Goal: Task Accomplishment & Management: Manage account settings

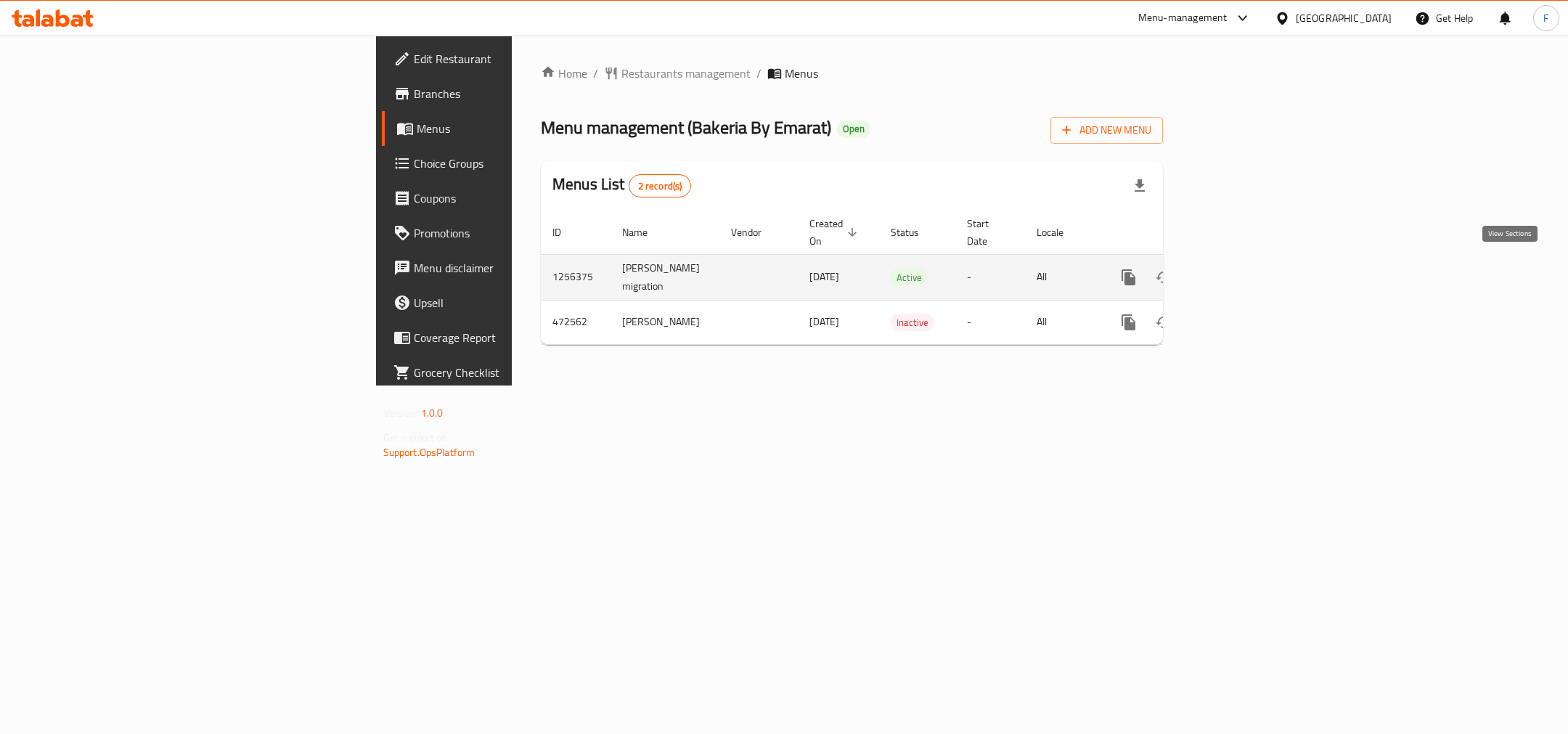
click at [1243, 269] on icon "enhanced table" at bounding box center [1234, 277] width 17 height 17
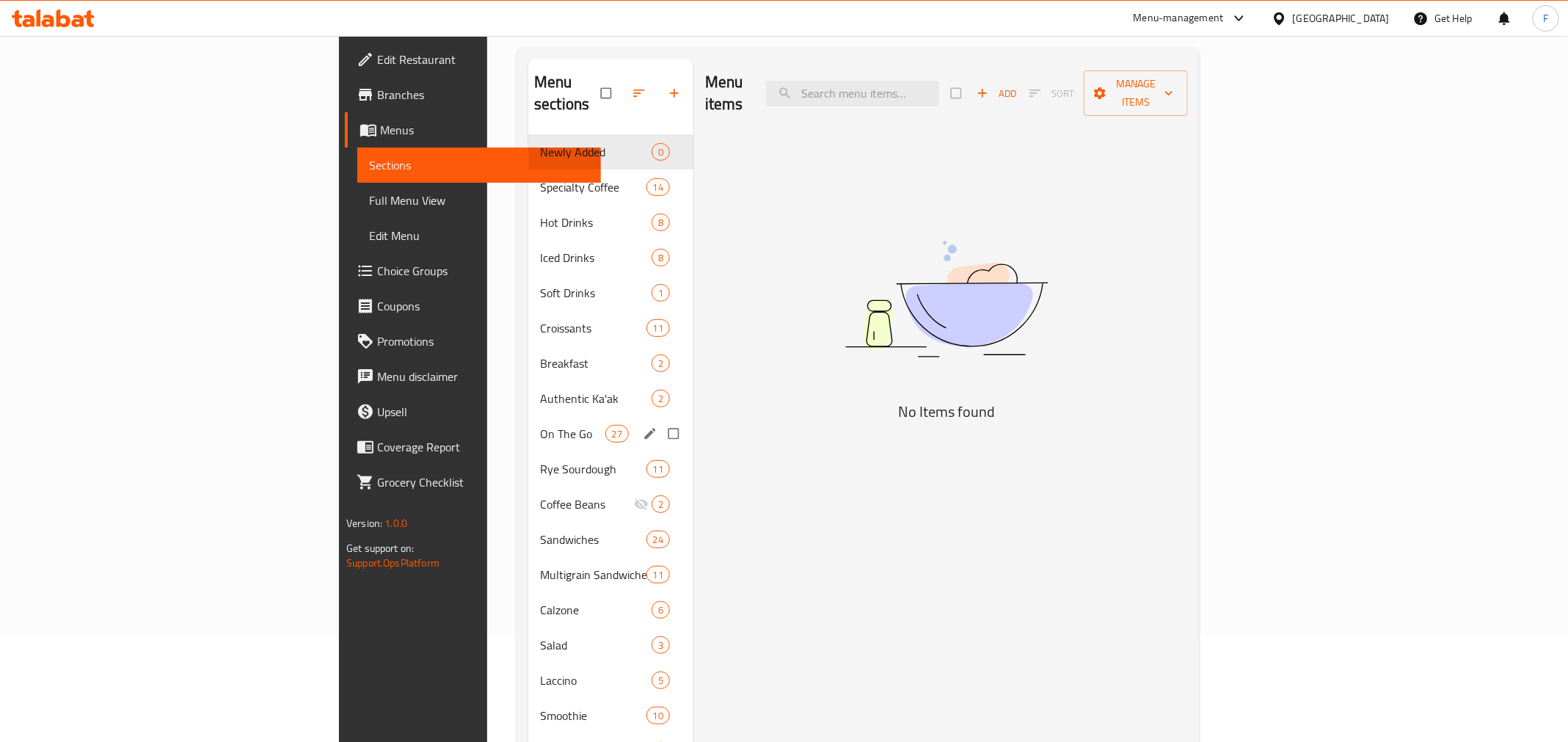
scroll to position [126, 0]
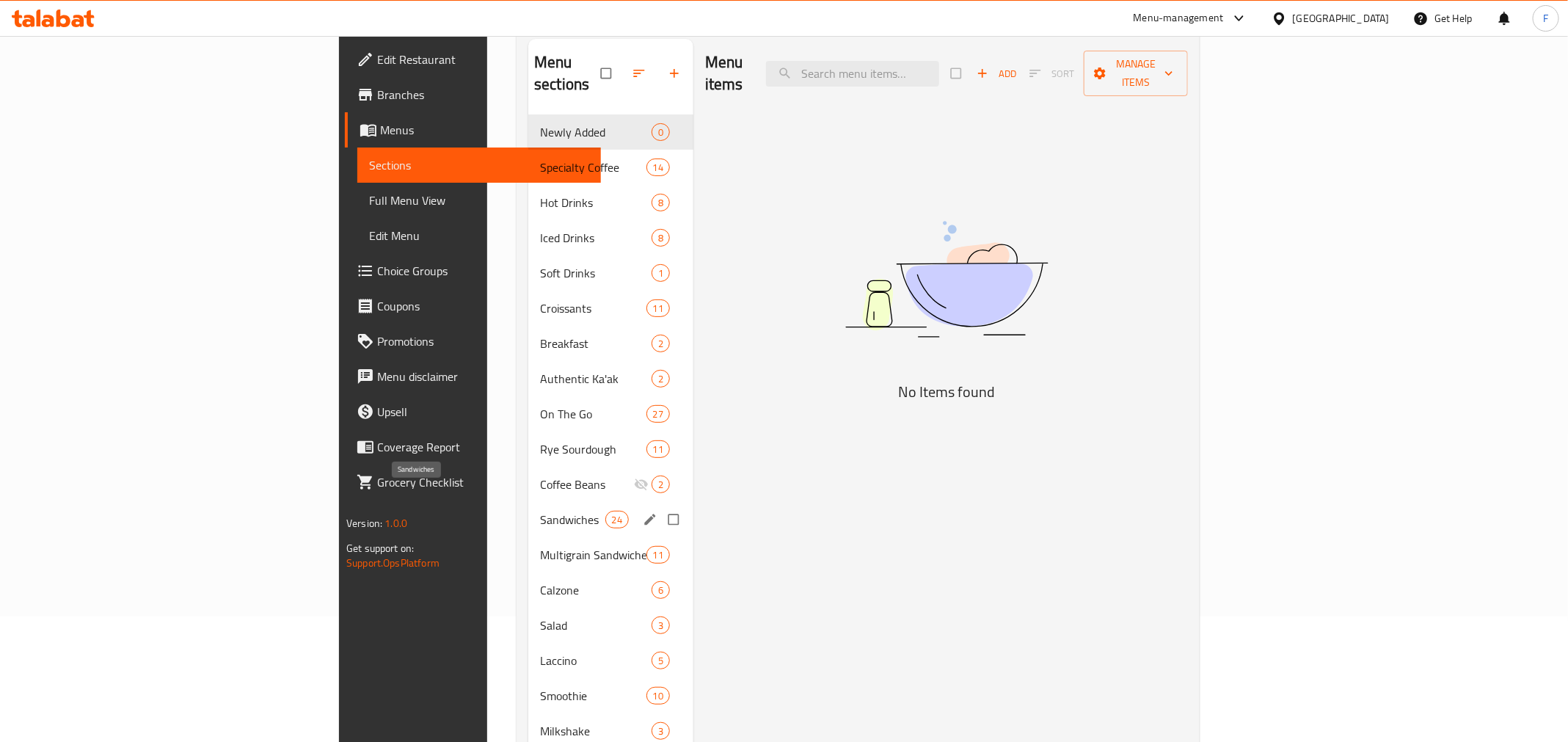
click at [540, 511] on span "Sandwiches" at bounding box center [572, 520] width 65 height 18
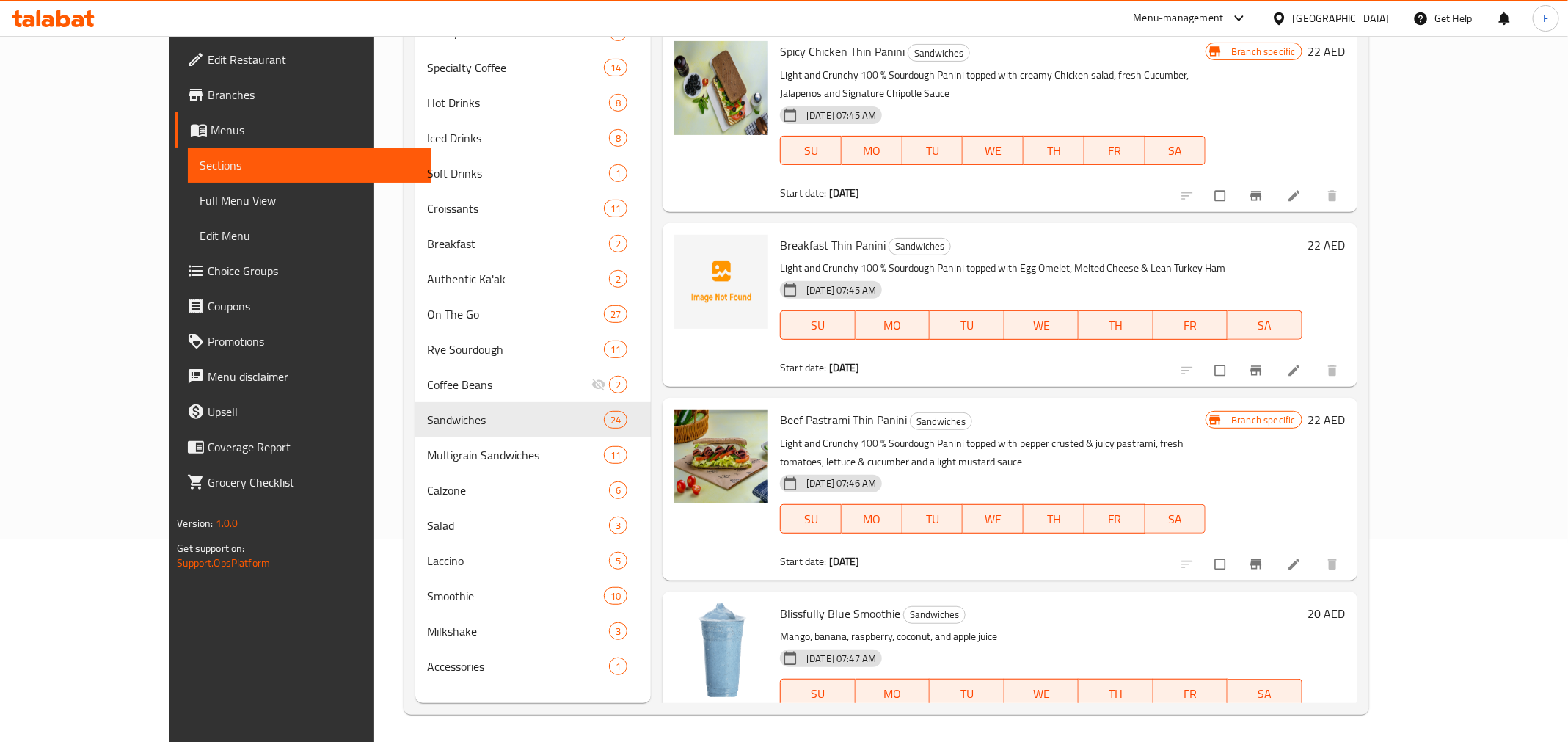
scroll to position [205, 0]
drag, startPoint x: 1322, startPoint y: 580, endPoint x: 1056, endPoint y: 566, distance: 266.4
click at [1025, 602] on h6 "Blissfully Blue Smoothie Sandwiches" at bounding box center [1040, 612] width 522 height 21
drag, startPoint x: 1481, startPoint y: 587, endPoint x: 1091, endPoint y: 580, distance: 390.1
click at [1091, 596] on div "Blissfully Blue Smoothie Sandwiches Mango, banana, raspberry, coconut, and appl…" at bounding box center [1063, 665] width 577 height 138
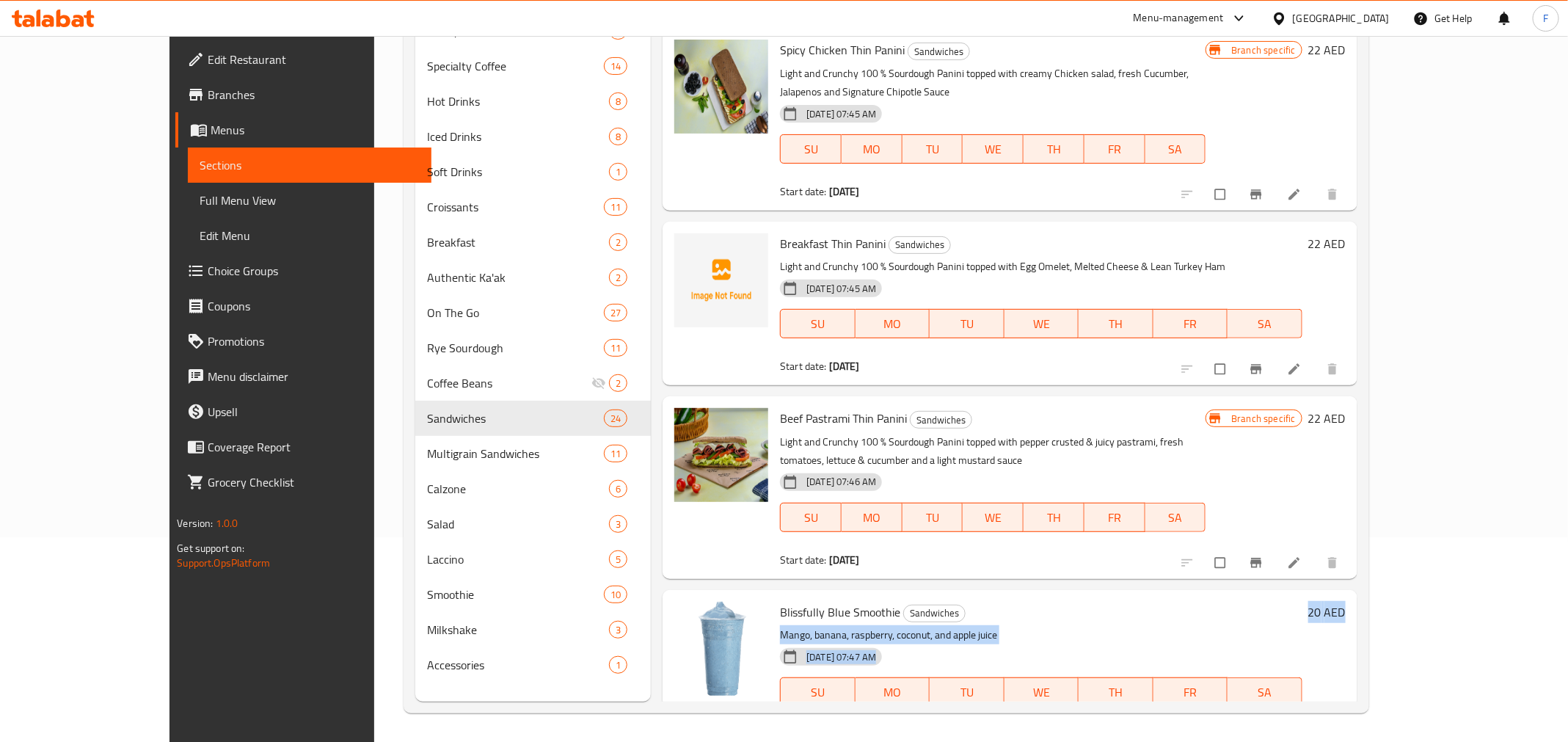
click at [1075, 602] on h6 "Blissfully Blue Smoothie Sandwiches" at bounding box center [1040, 612] width 522 height 21
click at [751, 590] on div "Blissfully Blue Smoothie Sandwiches Mango, banana, raspberry, coconut, and appl…" at bounding box center [1010, 665] width 695 height 149
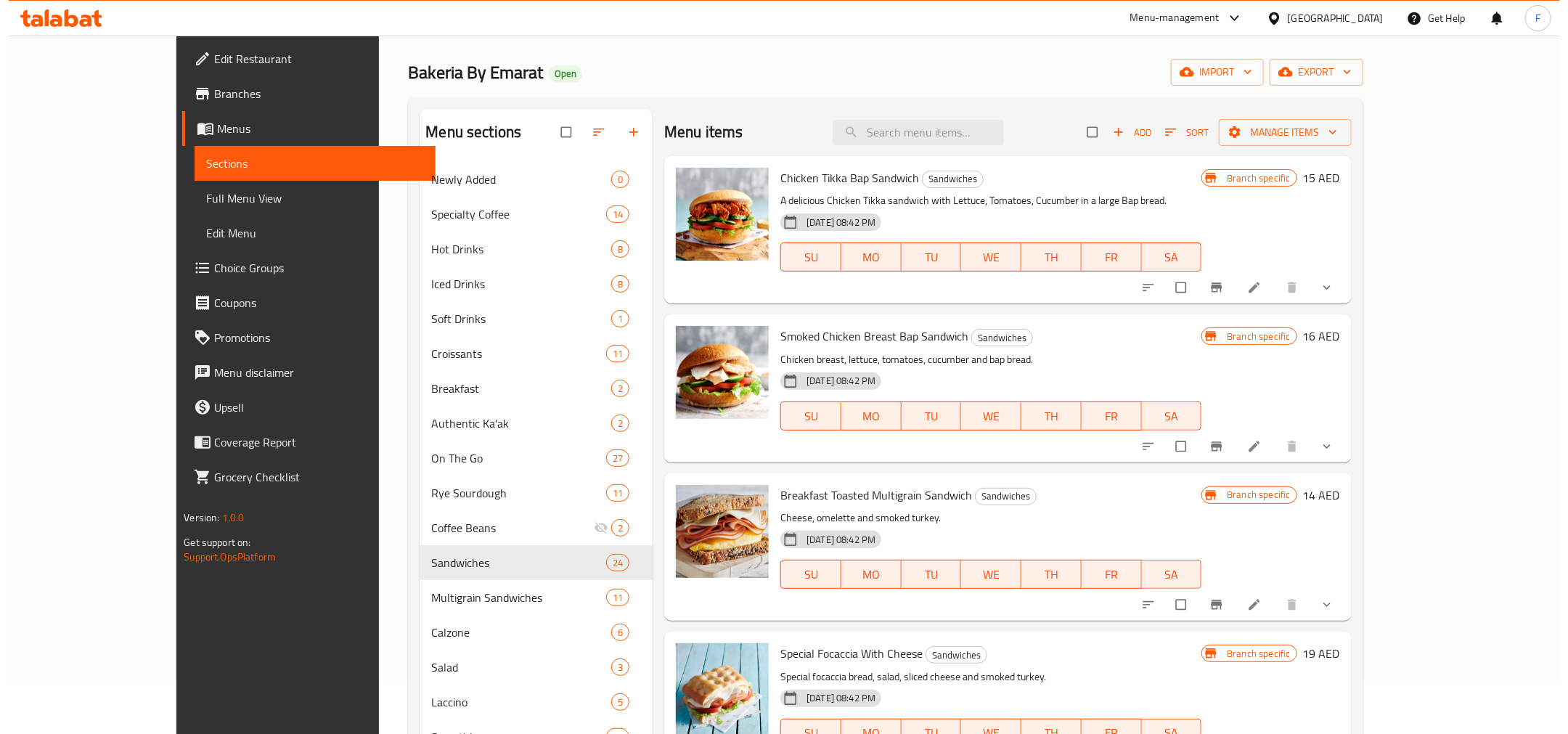
scroll to position [0, 0]
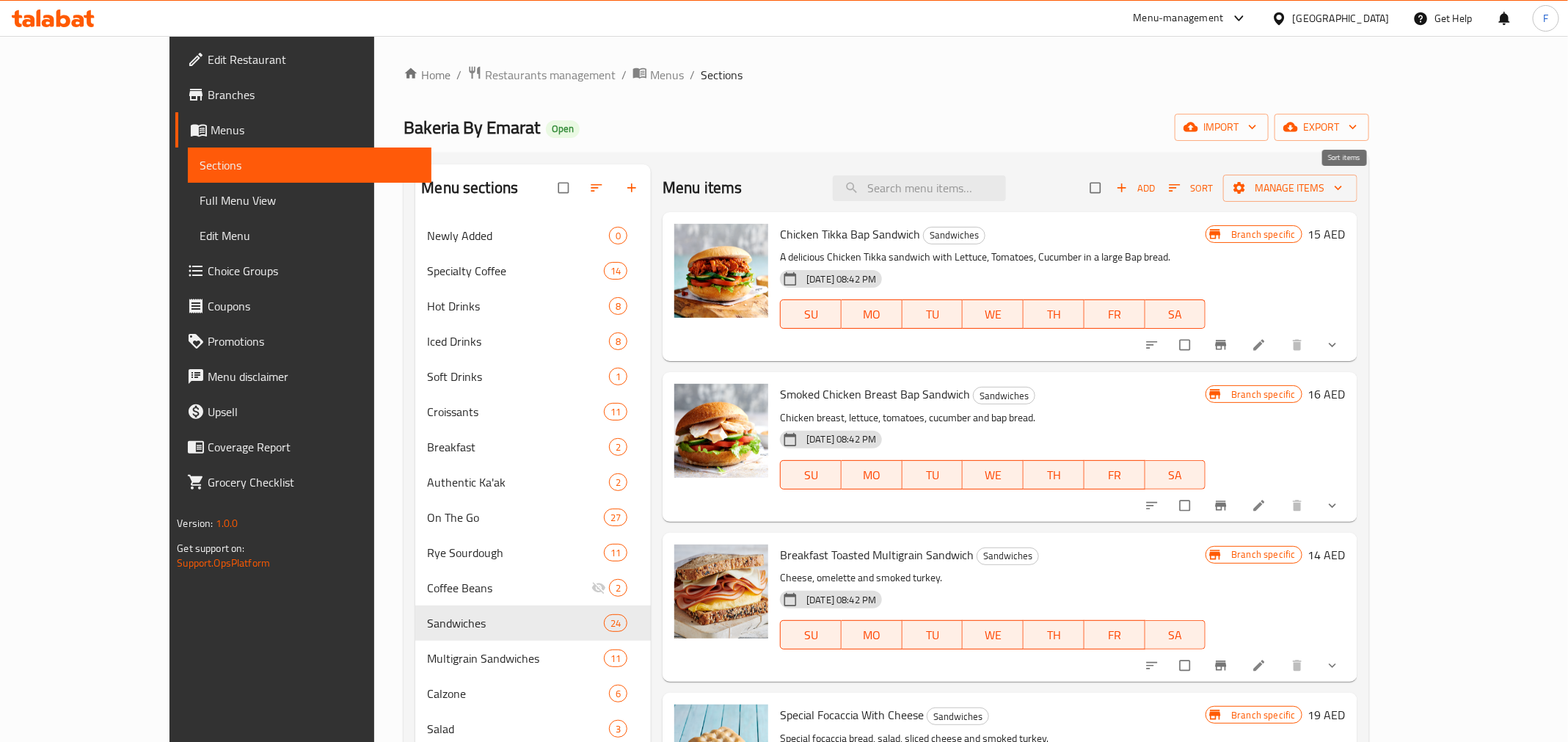
click at [1182, 193] on icon "button" at bounding box center [1175, 188] width 15 height 15
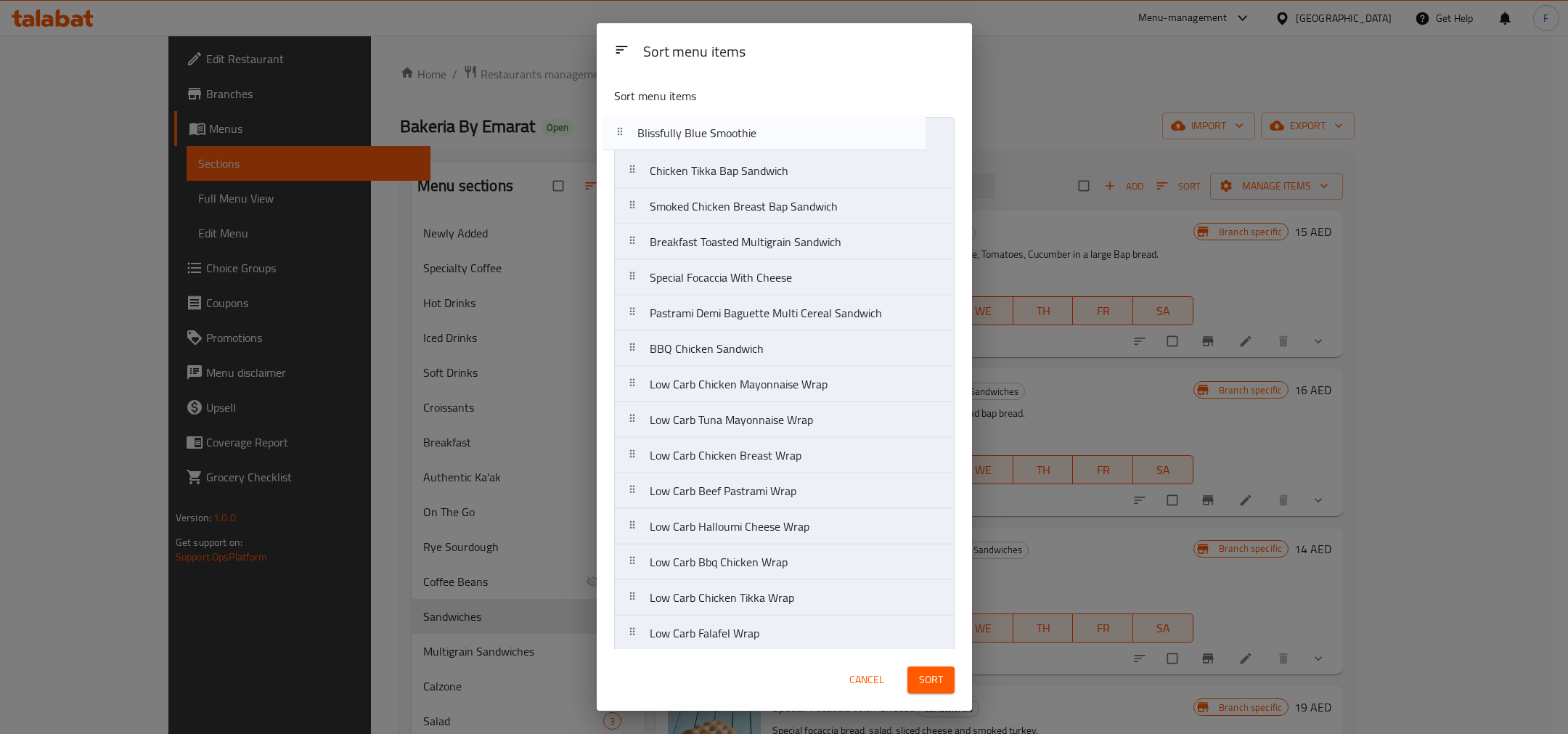
drag, startPoint x: 695, startPoint y: 636, endPoint x: 681, endPoint y: 142, distance: 494.2
click at [681, 142] on nav "Chicken Tikka Bap Sandwich Smoked Chicken Breast Bap Sandwich Breakfast Toasted…" at bounding box center [785, 545] width 341 height 856
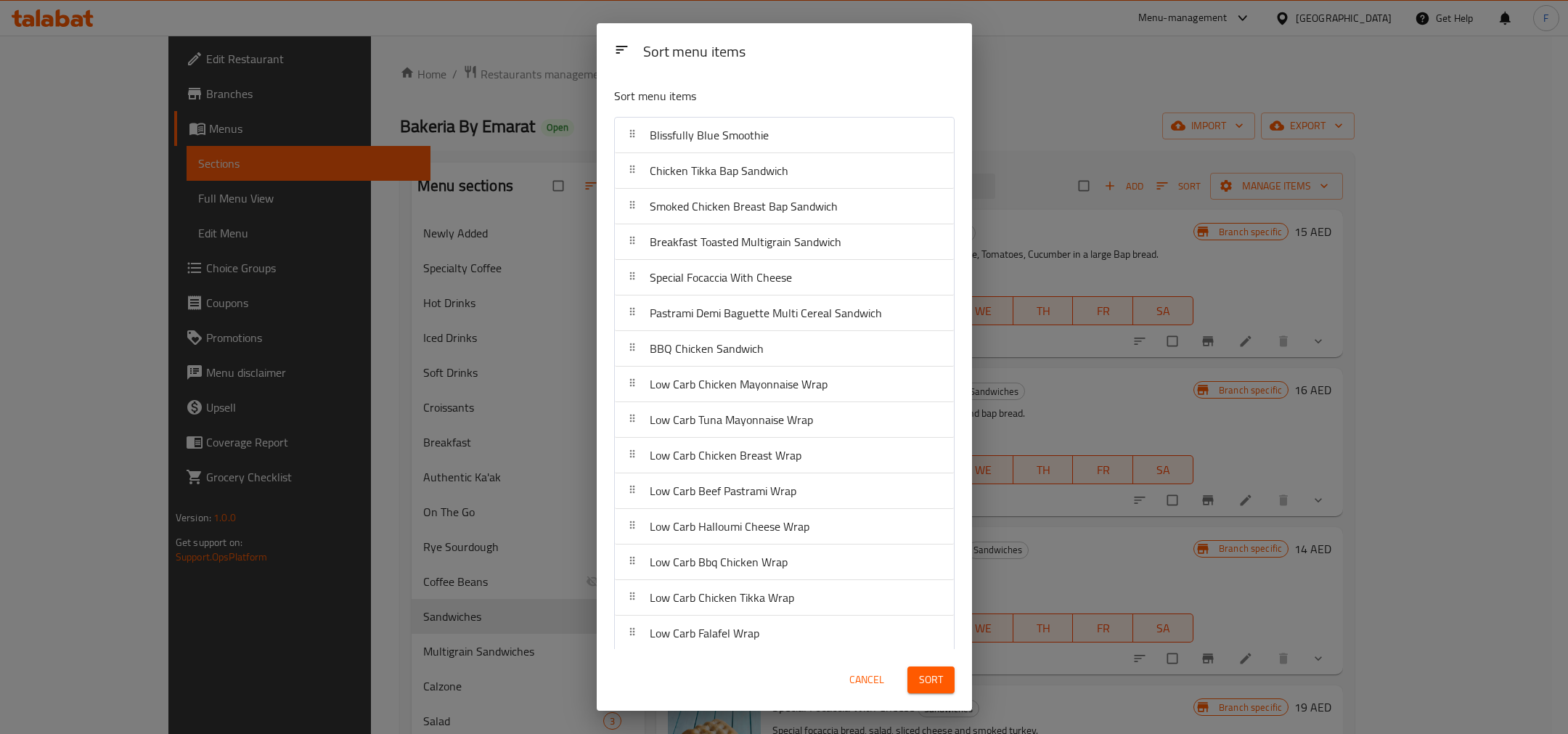
click at [950, 679] on button "Sort" at bounding box center [931, 680] width 47 height 27
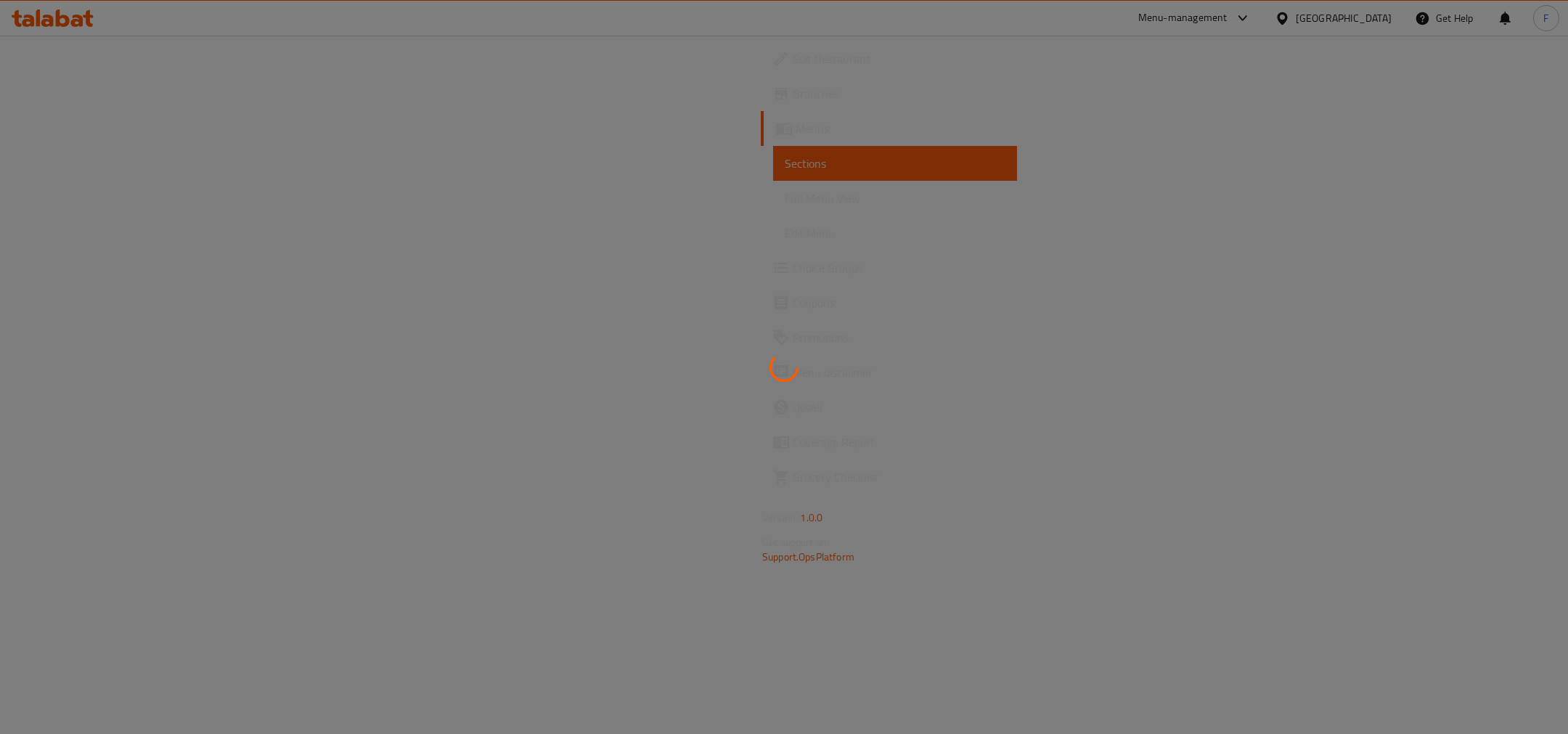
click at [1117, 76] on div at bounding box center [784, 367] width 1568 height 734
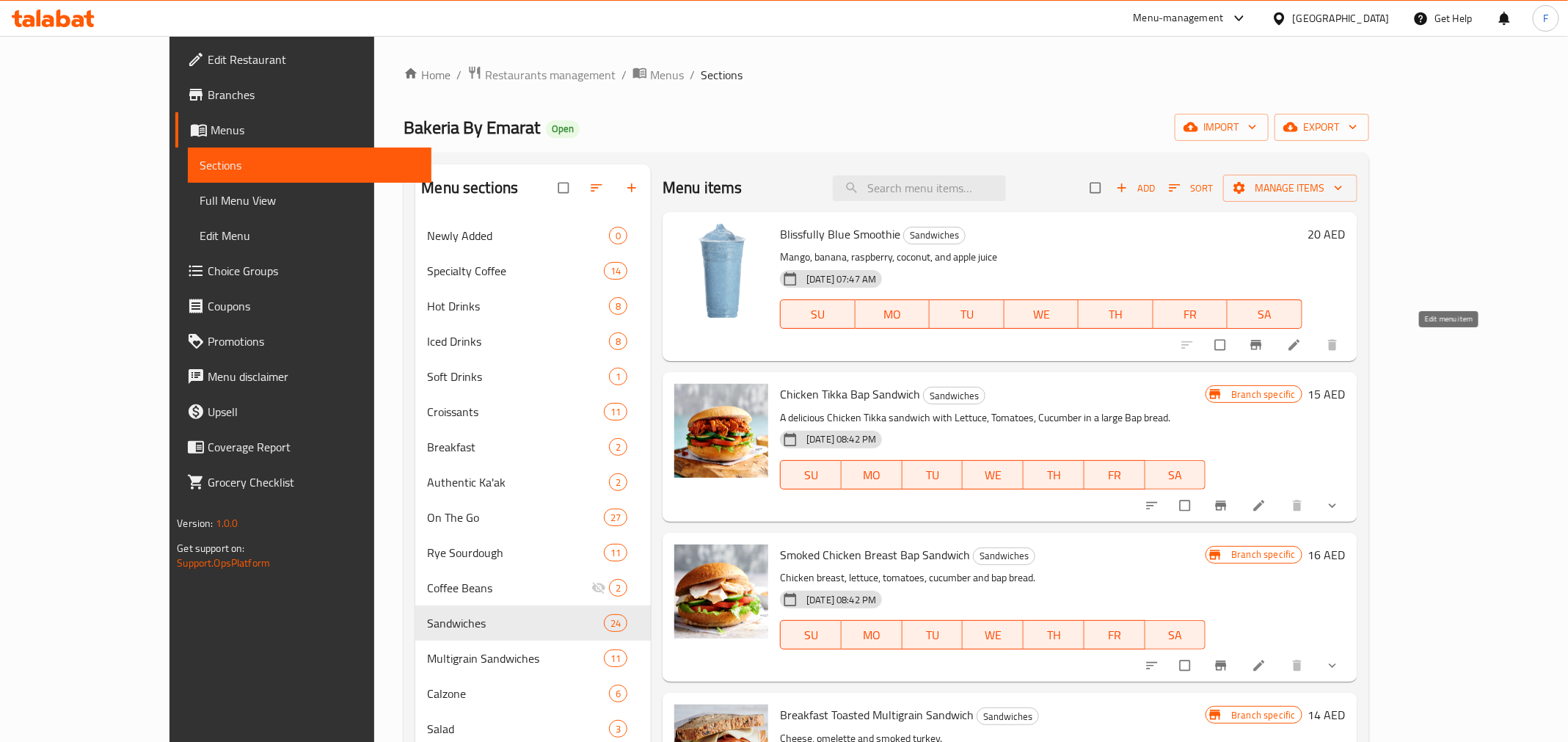
click at [1302, 342] on icon at bounding box center [1294, 345] width 15 height 15
